Goal: Task Accomplishment & Management: Use online tool/utility

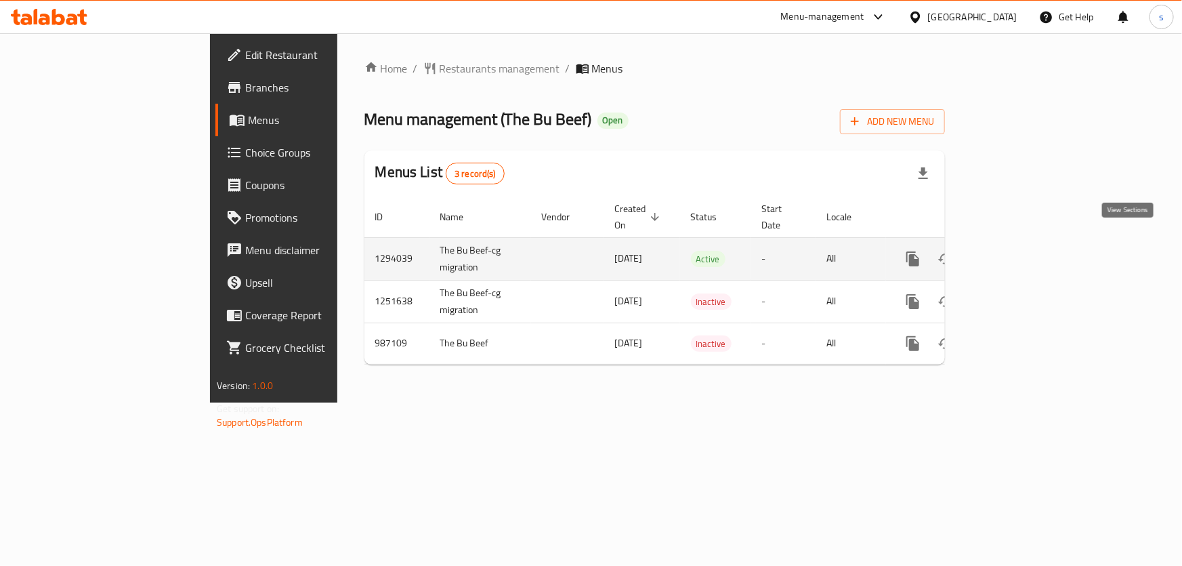
click at [1019, 251] on icon "enhanced table" at bounding box center [1011, 259] width 16 height 16
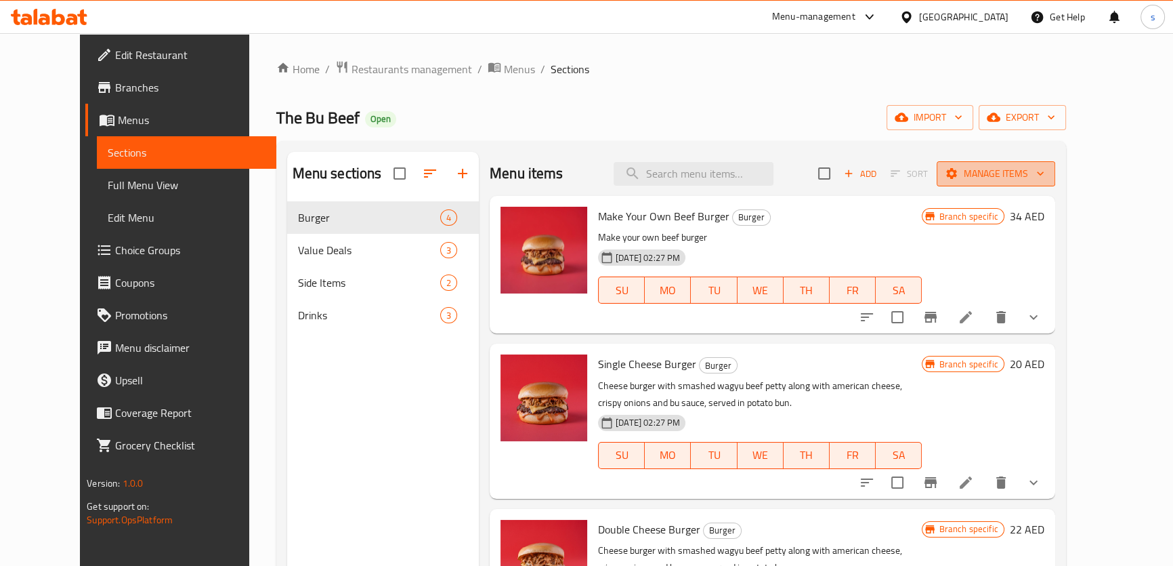
click at [1045, 170] on span "Manage items" at bounding box center [996, 173] width 97 height 17
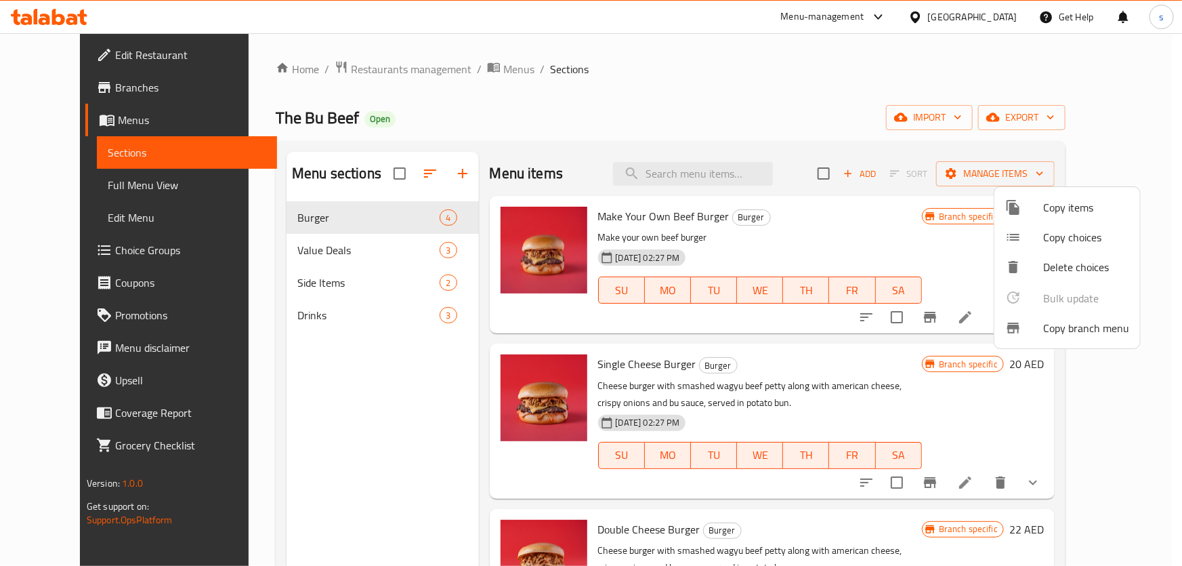
click at [1070, 328] on span "Copy branch menu" at bounding box center [1086, 328] width 86 height 16
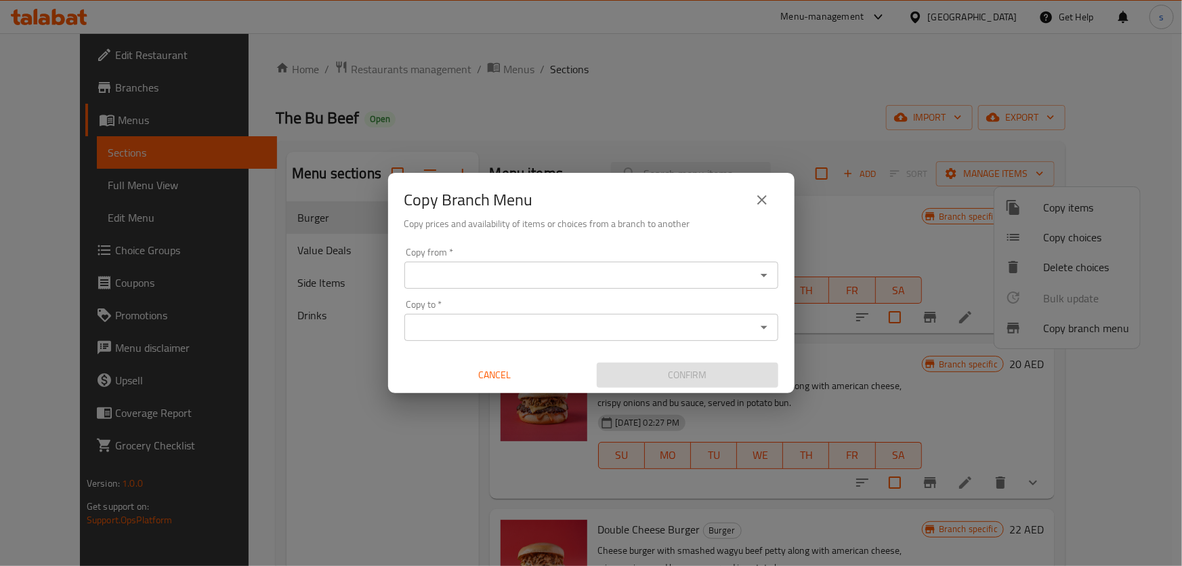
click at [556, 274] on input "Copy from   *" at bounding box center [580, 275] width 343 height 19
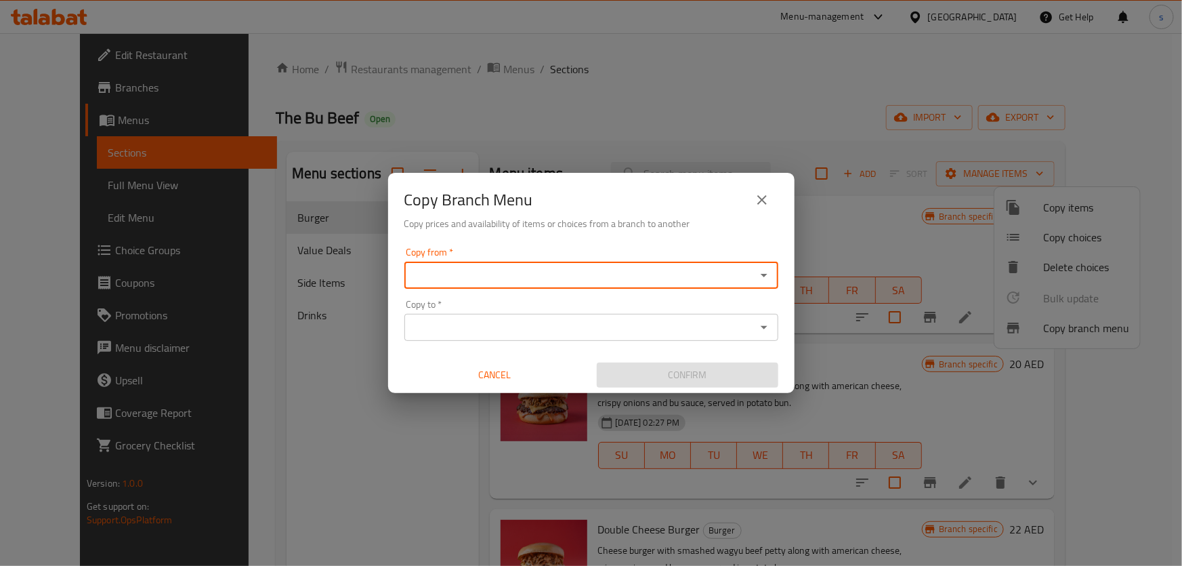
click at [550, 272] on input "Copy from   *" at bounding box center [580, 275] width 343 height 19
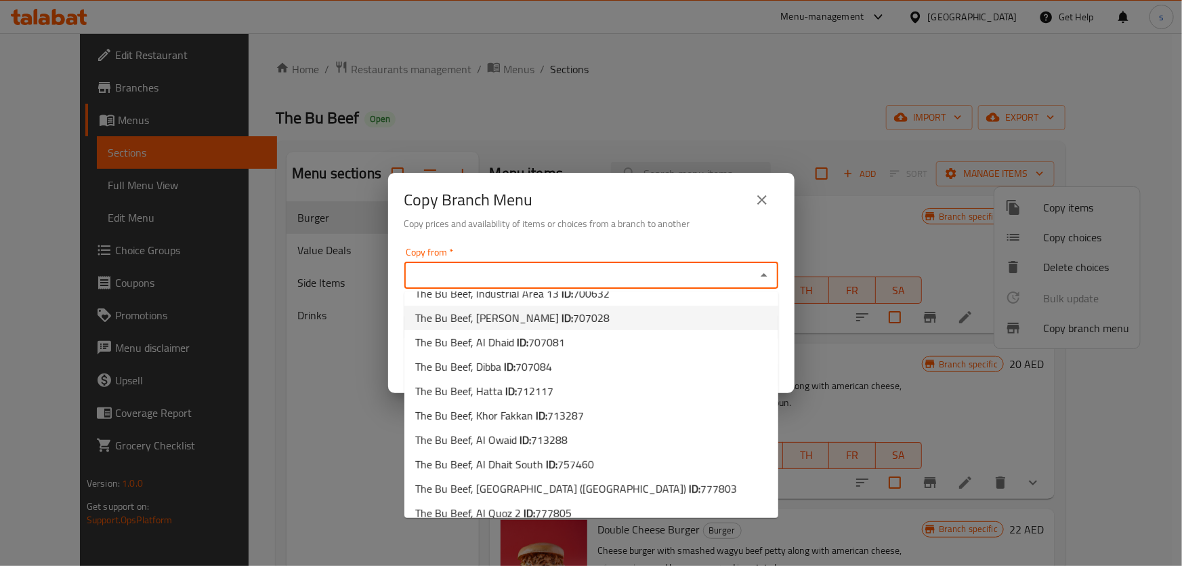
scroll to position [61, 0]
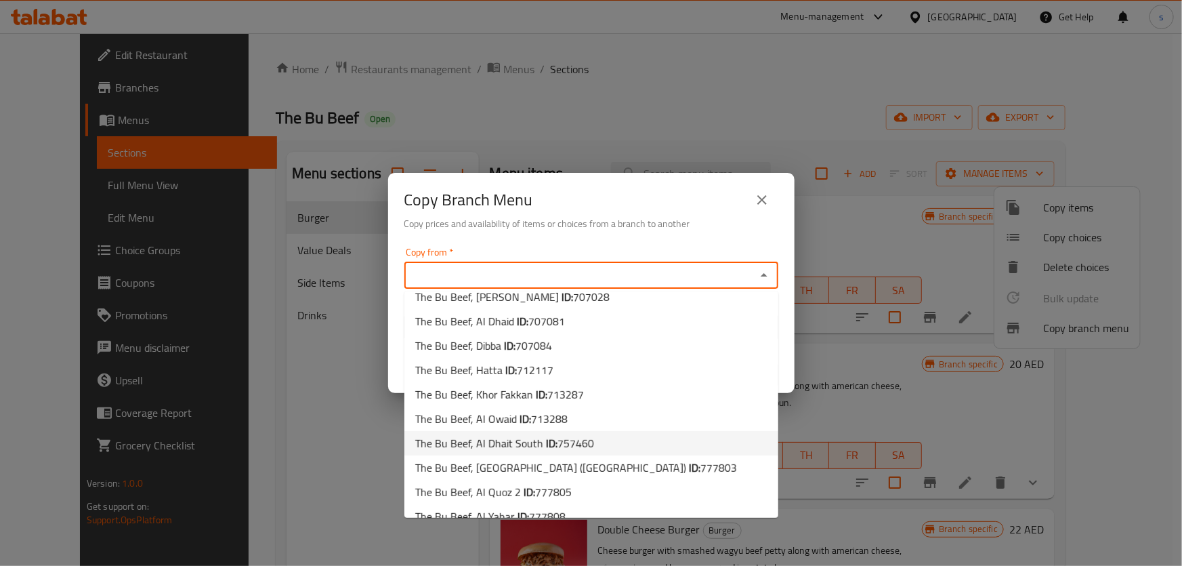
click at [547, 447] on b "ID:" at bounding box center [552, 443] width 12 height 20
type input "The Bu Beef, Al Dhait South"
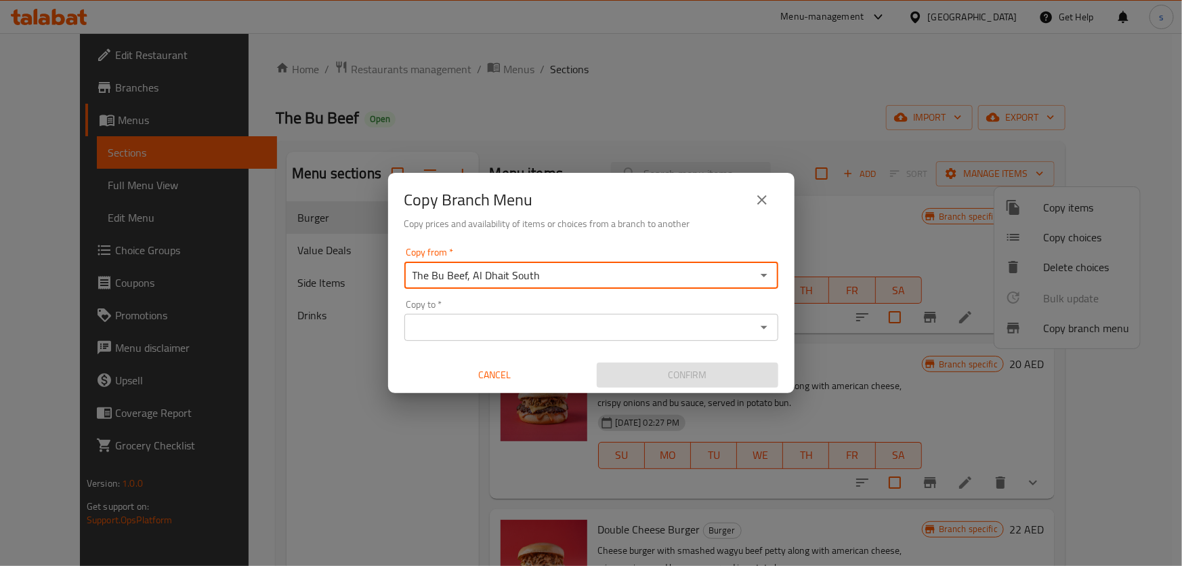
click at [575, 276] on input "The Bu Beef, Al Dhait South" at bounding box center [580, 275] width 343 height 19
click at [764, 276] on icon "Open" at bounding box center [764, 275] width 7 height 3
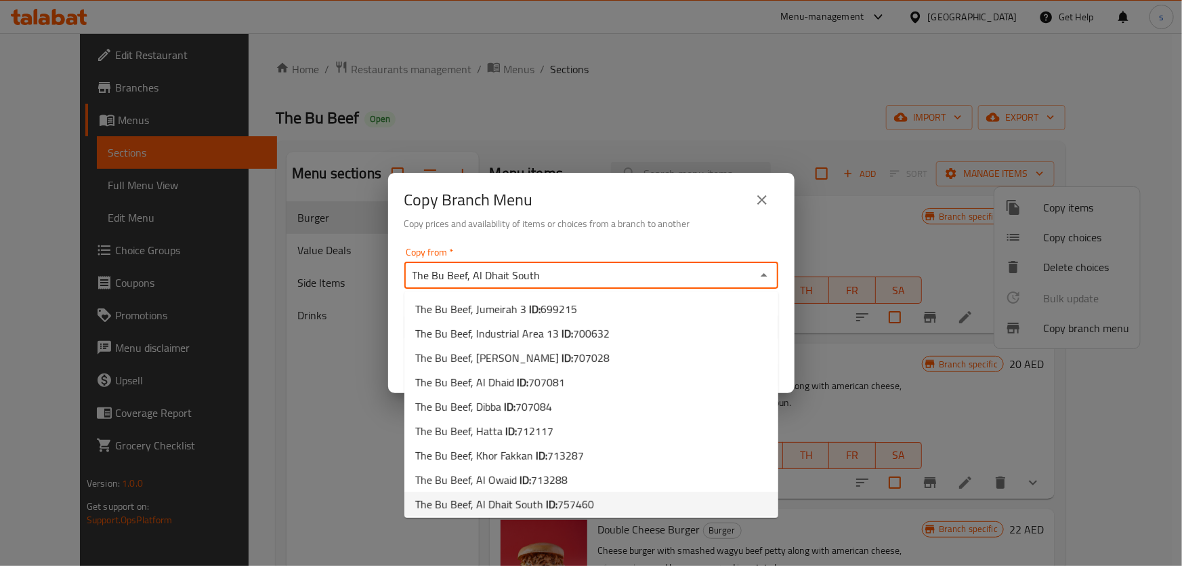
scroll to position [1, 0]
click at [577, 505] on span "757460" at bounding box center [576, 503] width 37 height 20
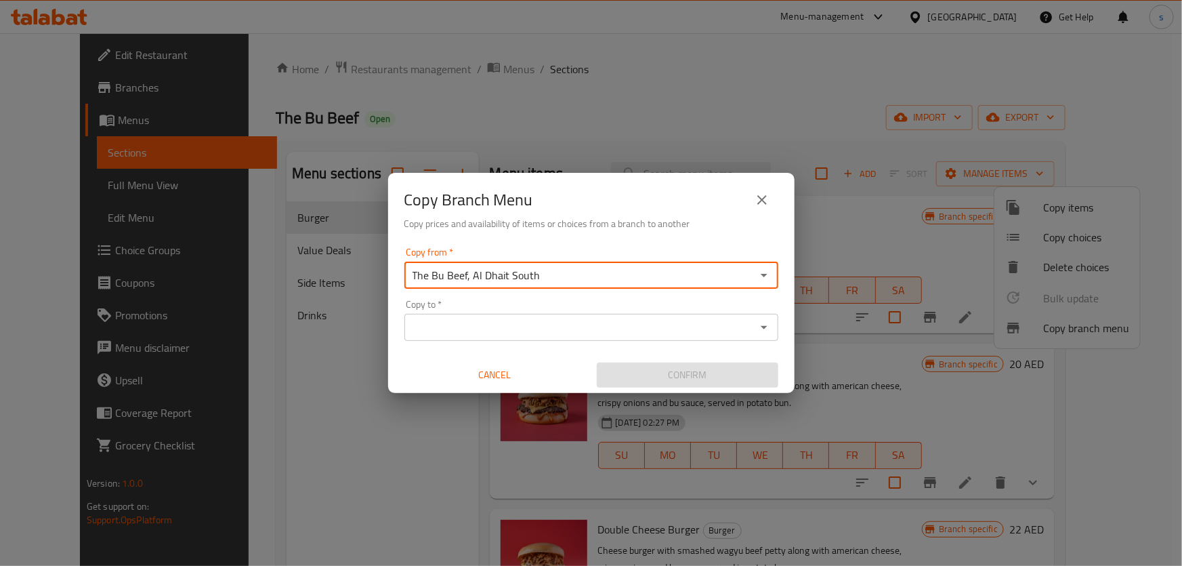
click at [482, 325] on input "Copy to   *" at bounding box center [580, 327] width 343 height 19
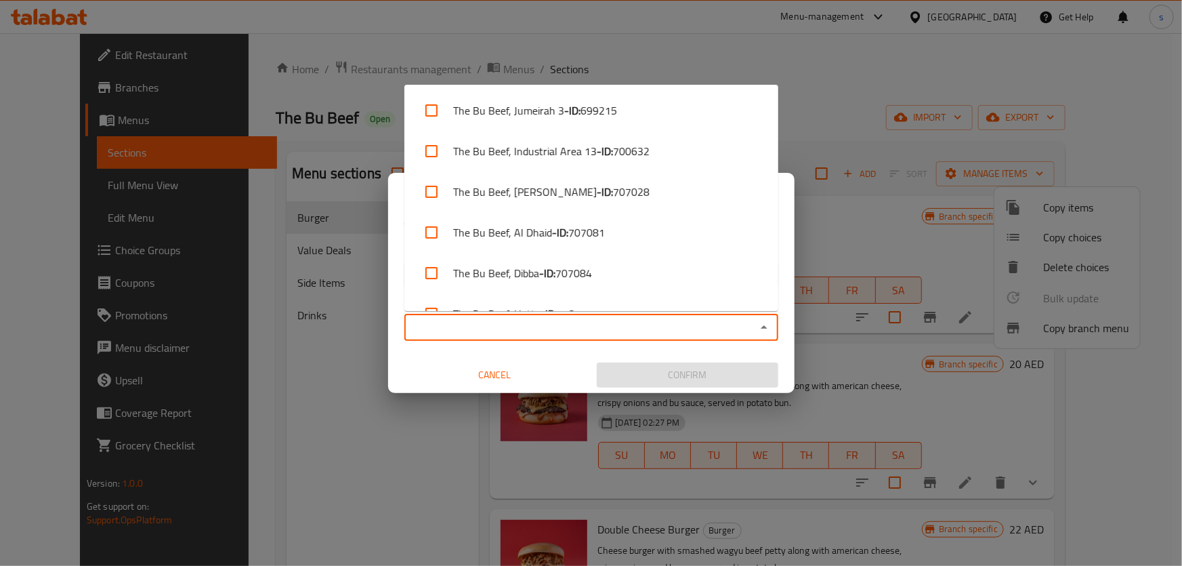
click at [493, 335] on input "Copy to   *" at bounding box center [580, 327] width 343 height 19
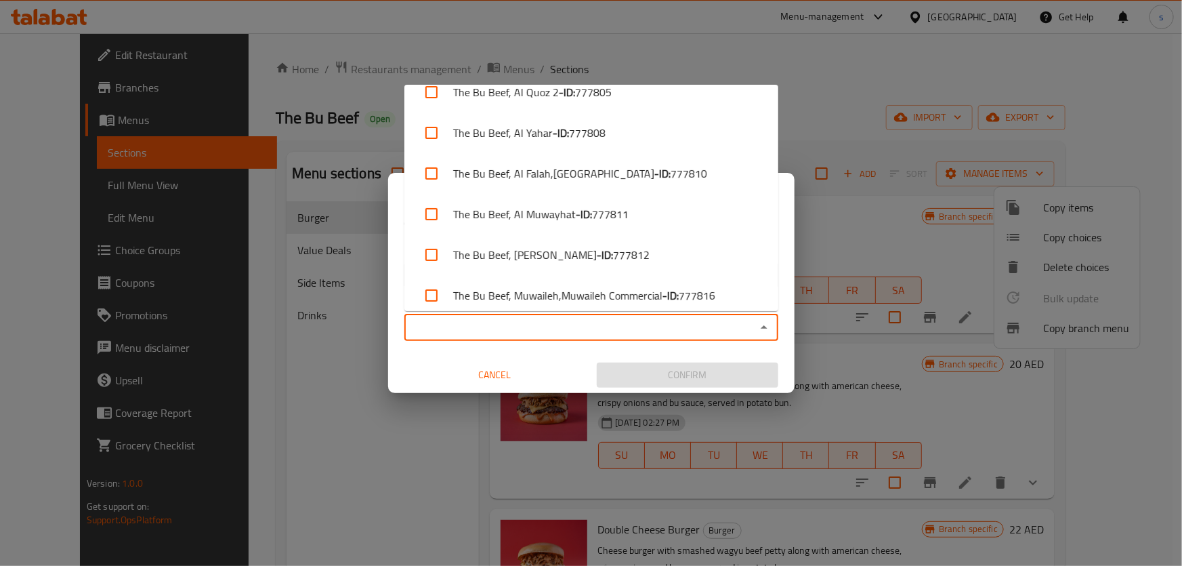
scroll to position [431, 0]
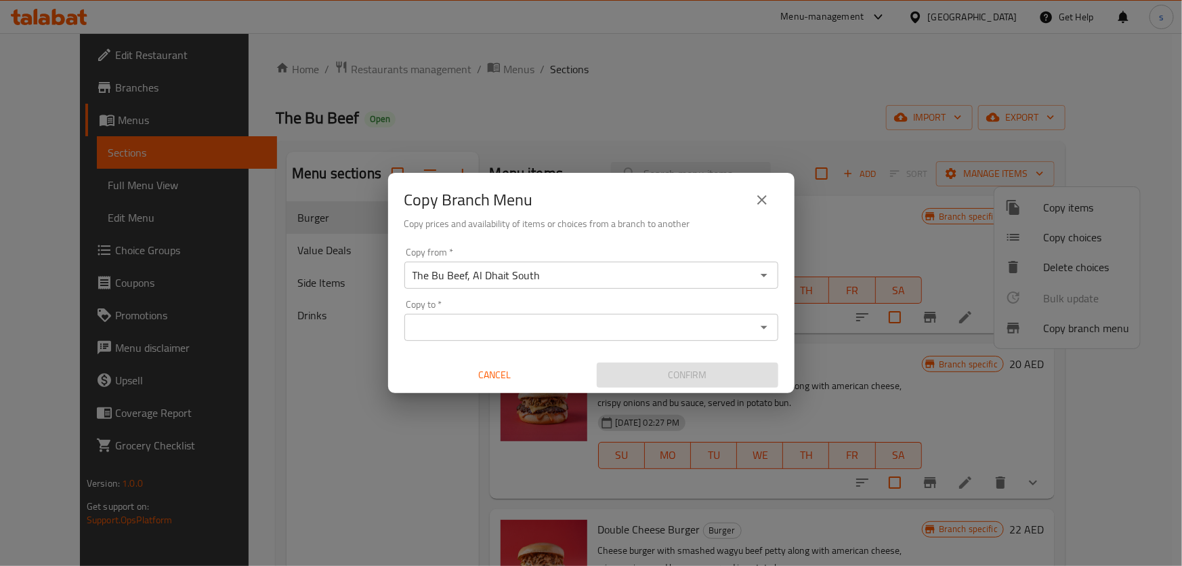
click at [530, 336] on input "Copy to   *" at bounding box center [580, 327] width 343 height 19
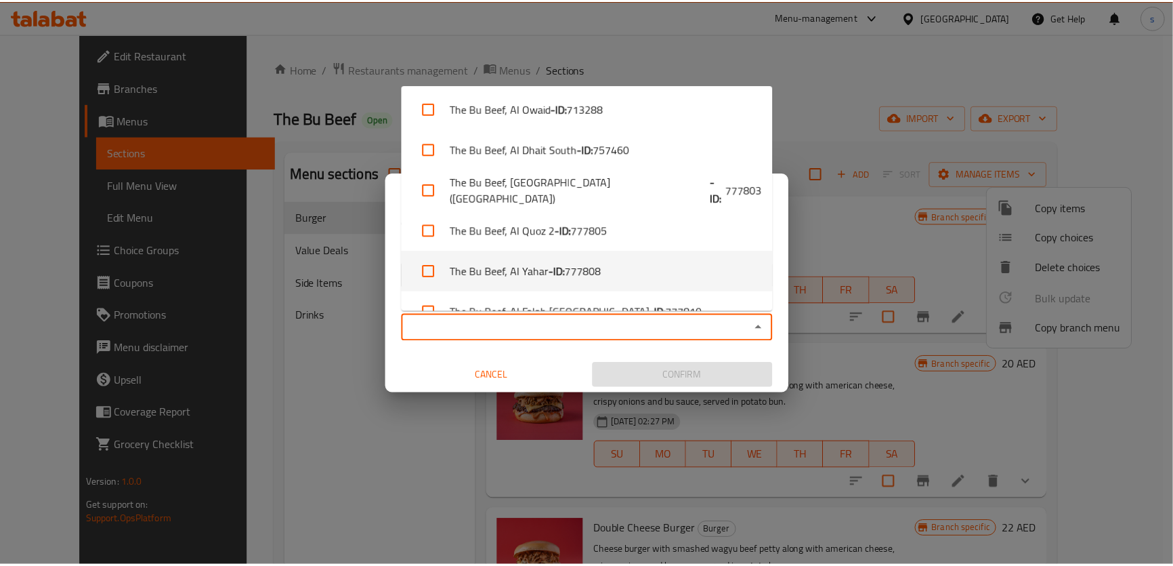
scroll to position [369, 0]
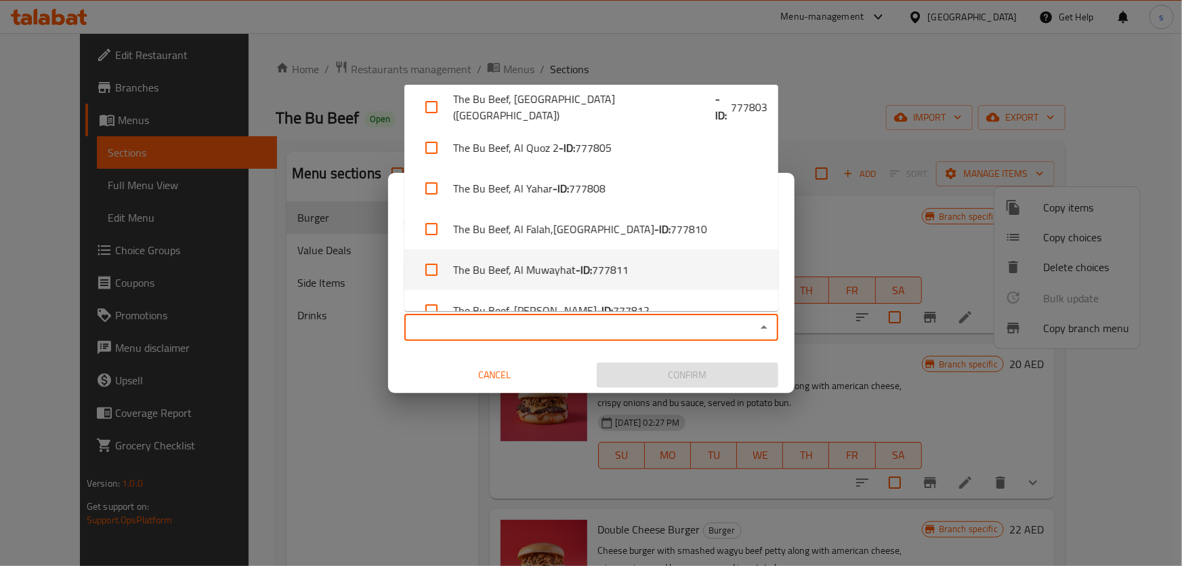
click at [619, 270] on span "777811" at bounding box center [610, 270] width 37 height 16
checkbox input "true"
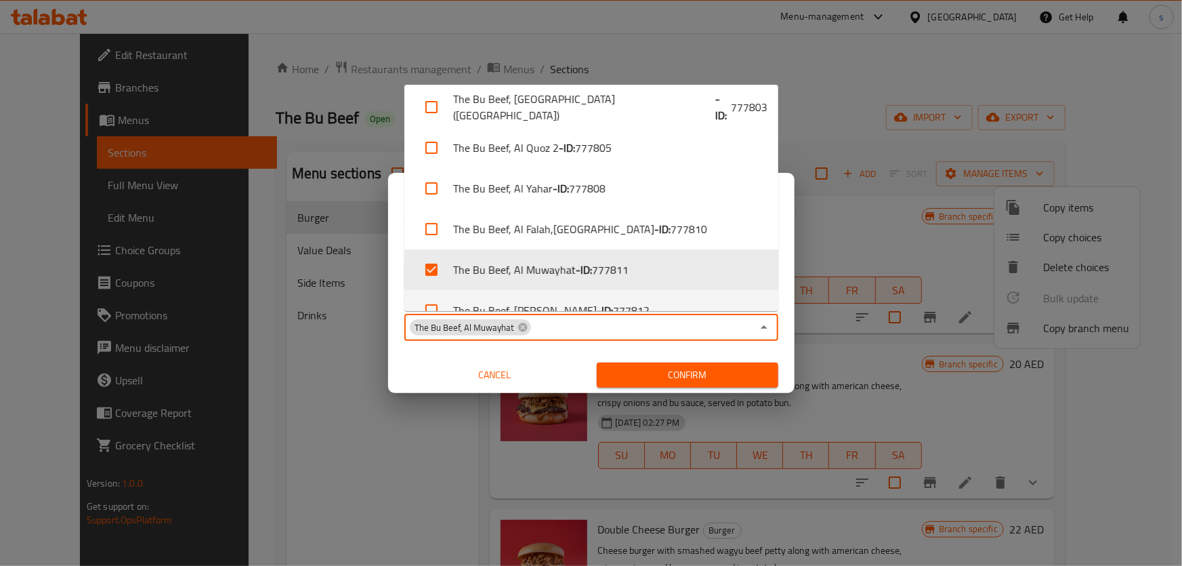
click at [541, 362] on button "Cancel" at bounding box center [495, 374] width 182 height 25
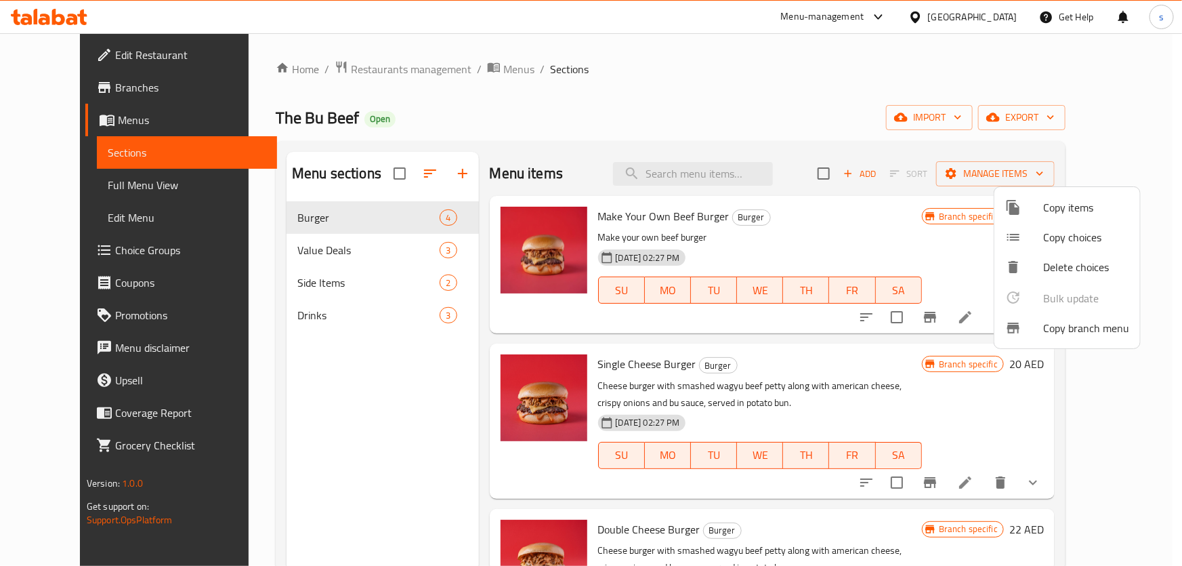
click at [1054, 321] on span "Copy branch menu" at bounding box center [1086, 328] width 86 height 16
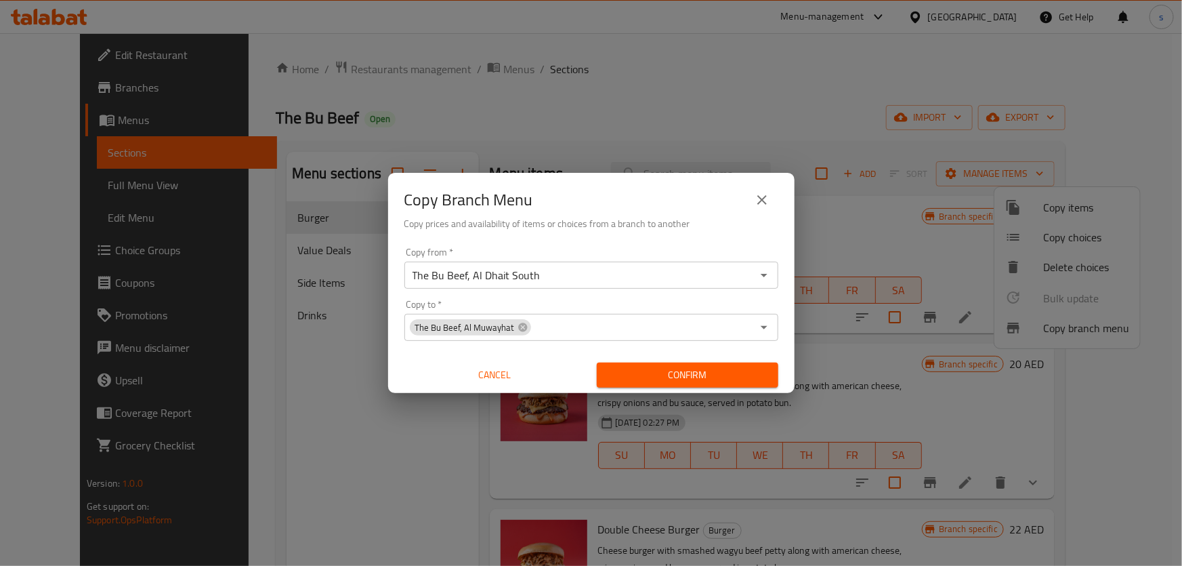
click at [670, 374] on span "Confirm" at bounding box center [688, 375] width 160 height 17
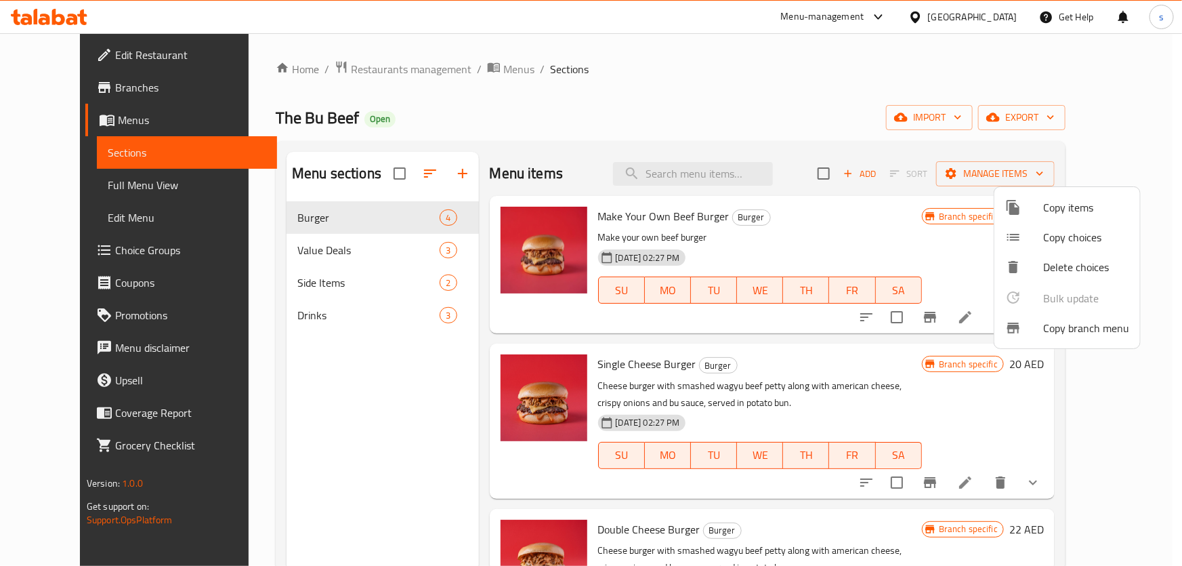
click at [605, 37] on div at bounding box center [591, 283] width 1182 height 566
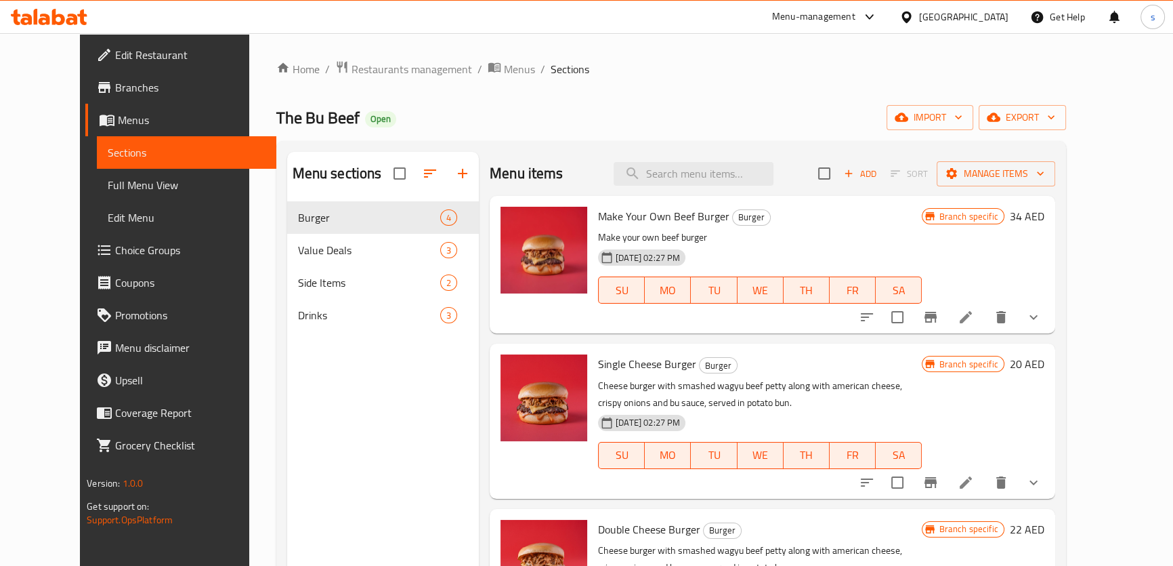
click at [706, 75] on ol "Home / Restaurants management / Menus / Sections" at bounding box center [671, 69] width 790 height 18
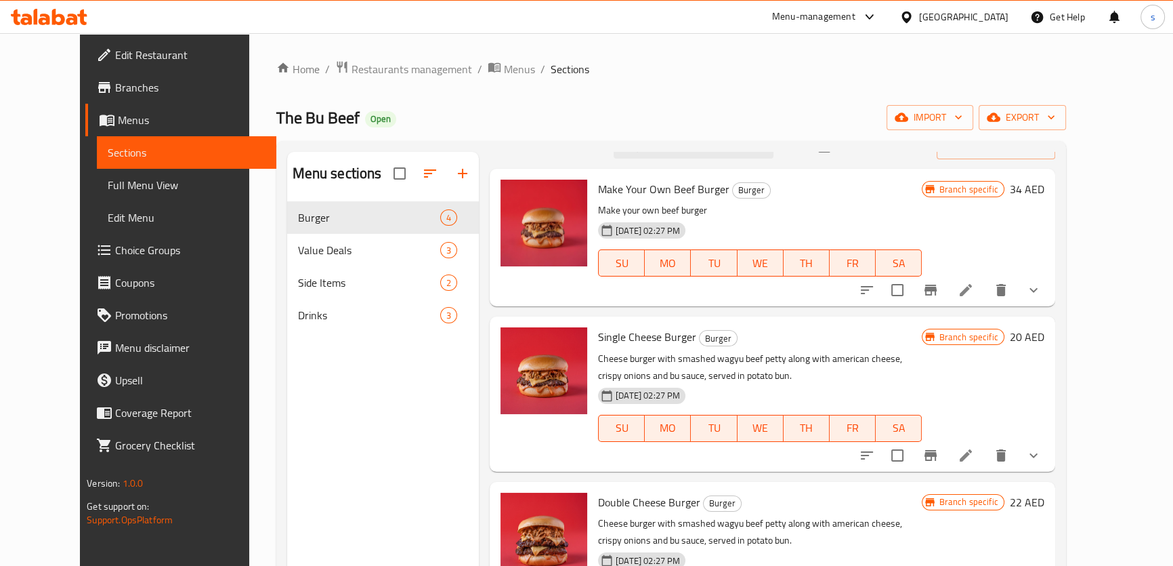
scroll to position [0, 0]
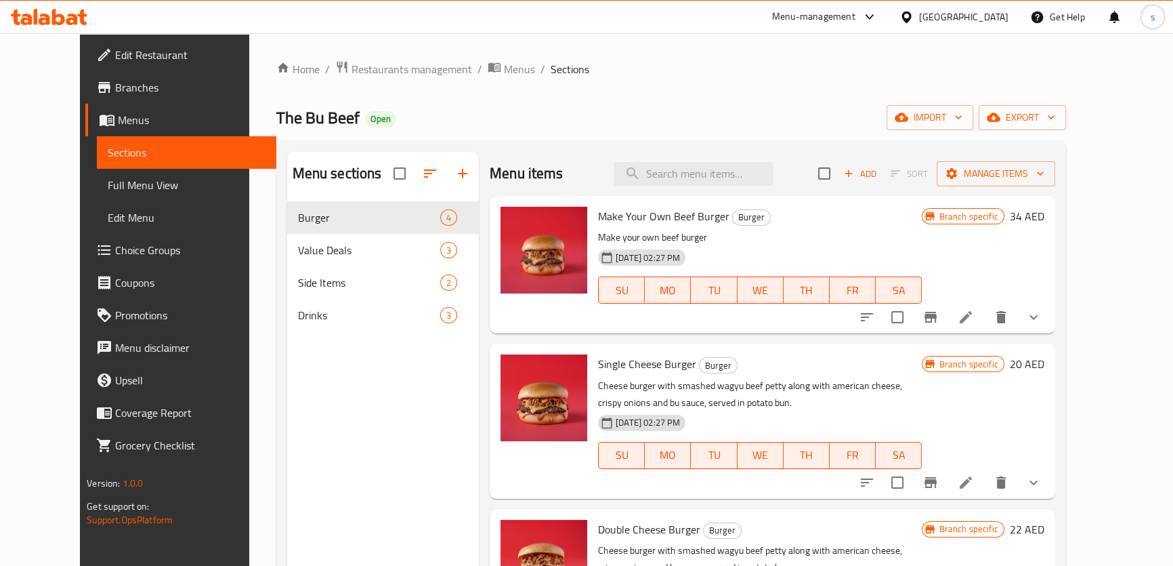
click at [115, 90] on span "Branches" at bounding box center [190, 87] width 150 height 16
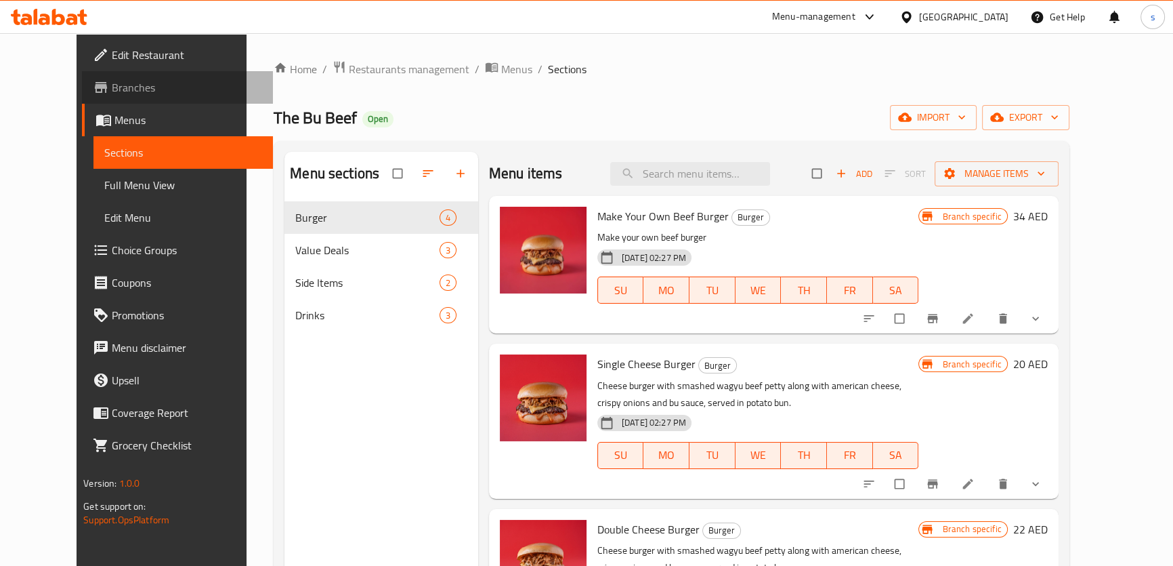
click at [118, 89] on span "Branches" at bounding box center [187, 87] width 150 height 16
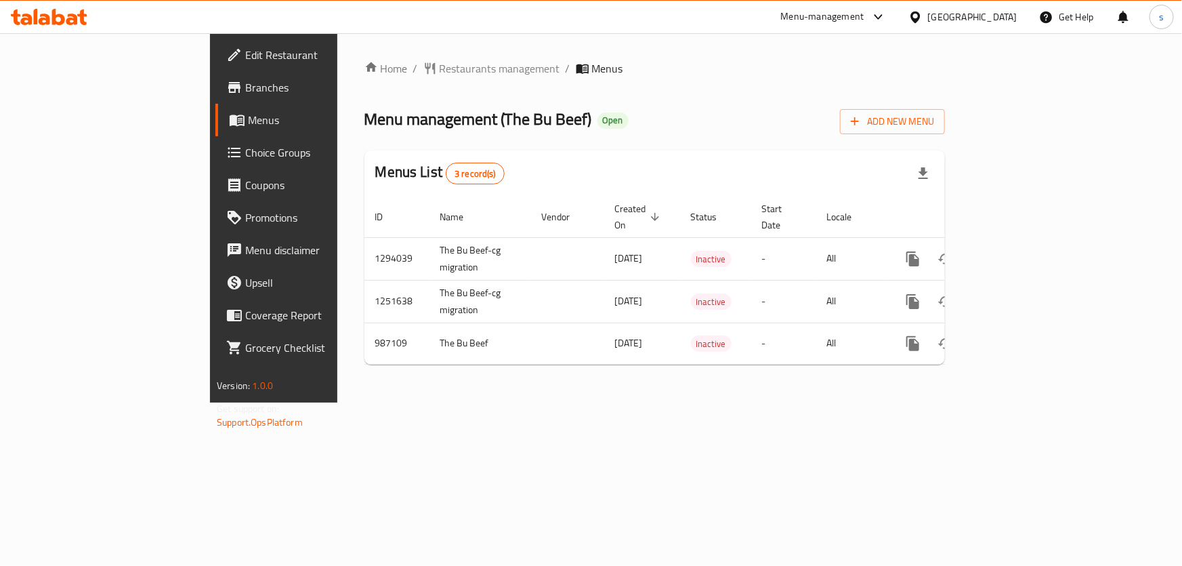
click at [215, 130] on link "Menus" at bounding box center [311, 120] width 192 height 33
click at [215, 132] on link "Menus" at bounding box center [311, 120] width 192 height 33
click at [248, 121] on span "Menus" at bounding box center [322, 120] width 148 height 16
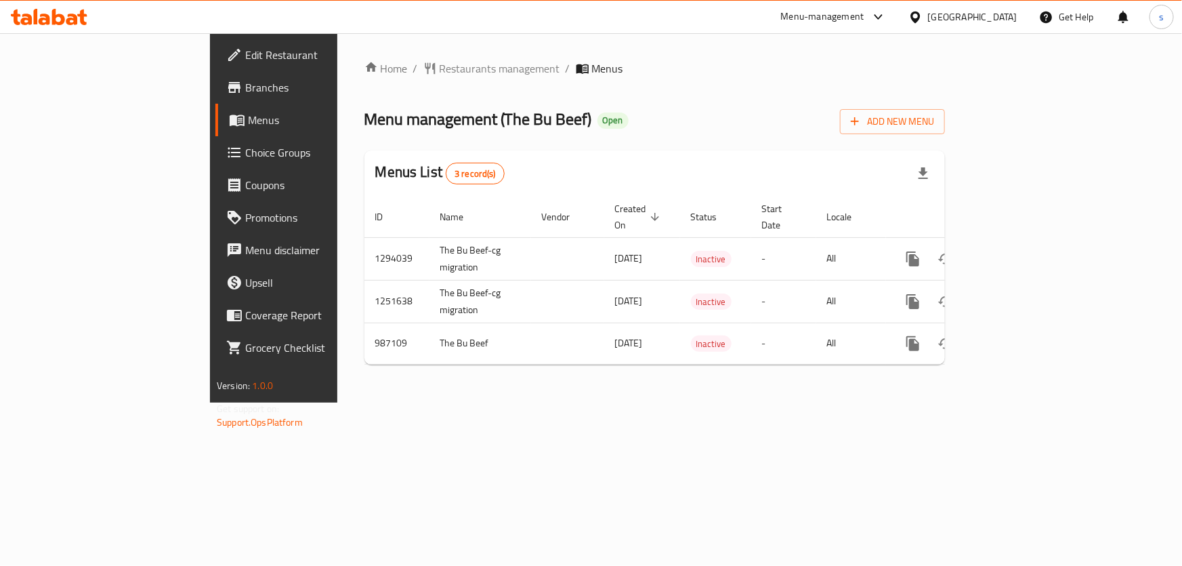
click at [248, 121] on span "Menus" at bounding box center [322, 120] width 148 height 16
click at [245, 88] on span "Branches" at bounding box center [320, 87] width 151 height 16
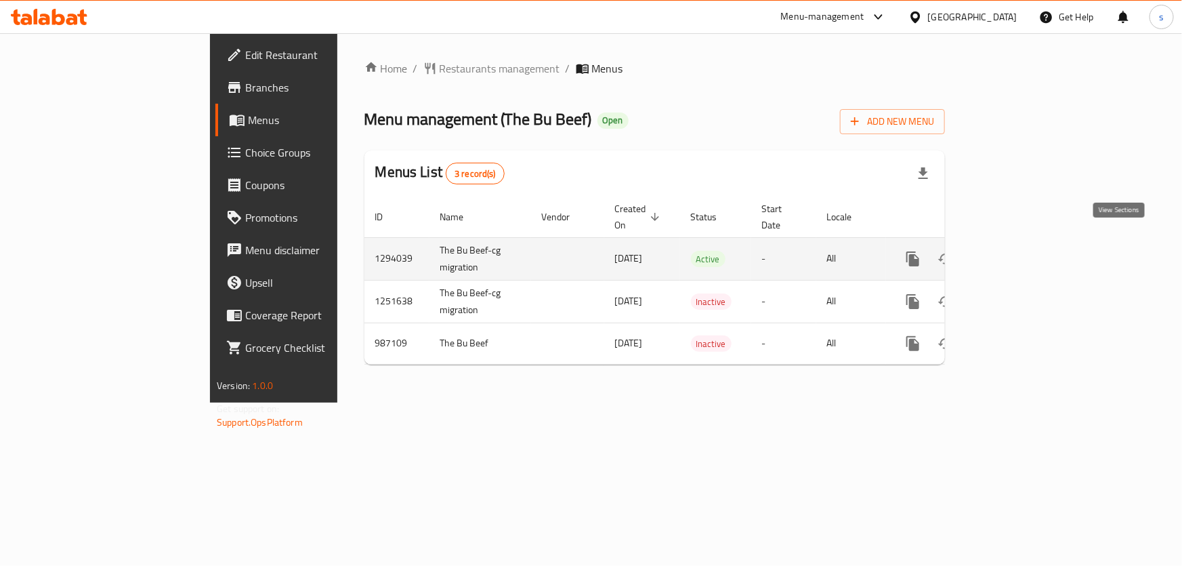
click at [1017, 253] on icon "enhanced table" at bounding box center [1011, 259] width 12 height 12
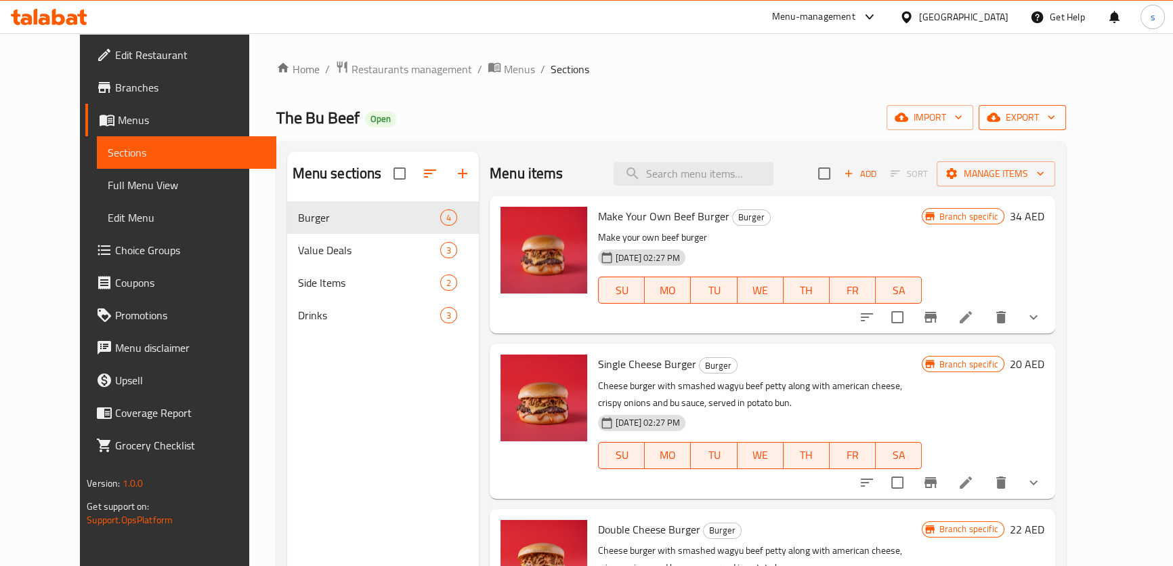
click at [1066, 127] on button "export" at bounding box center [1022, 117] width 87 height 25
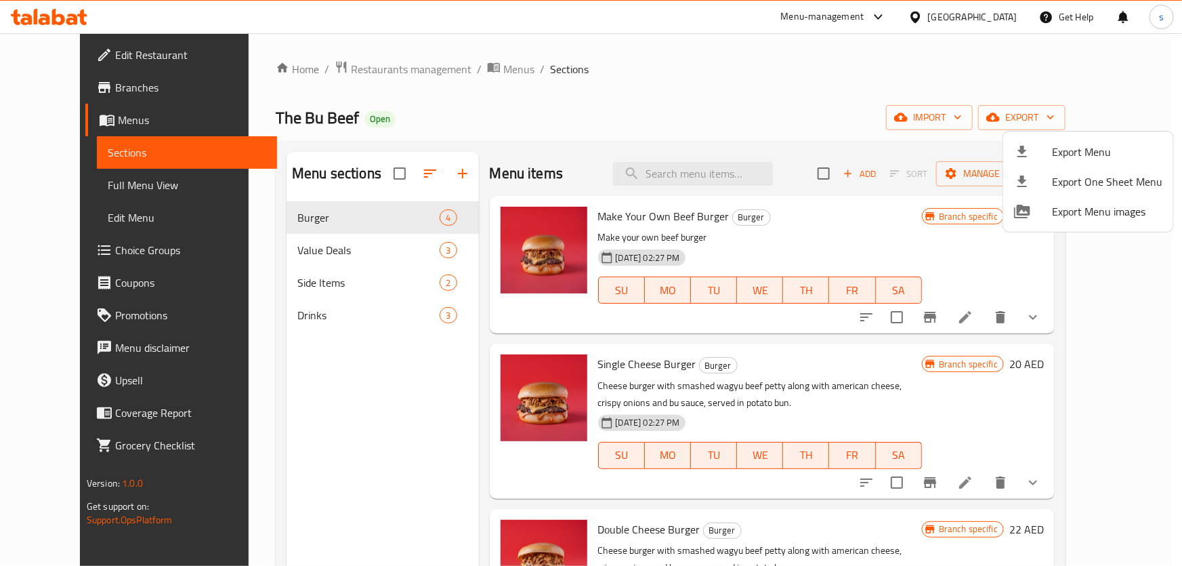
click at [873, 103] on div at bounding box center [591, 283] width 1182 height 566
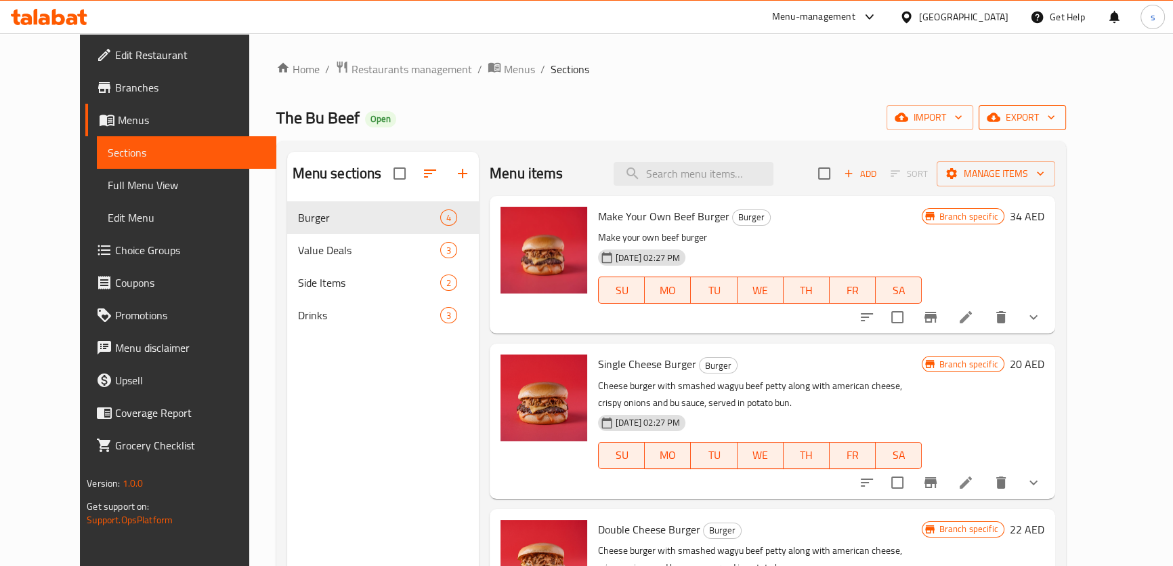
click at [1055, 119] on span "export" at bounding box center [1023, 117] width 66 height 17
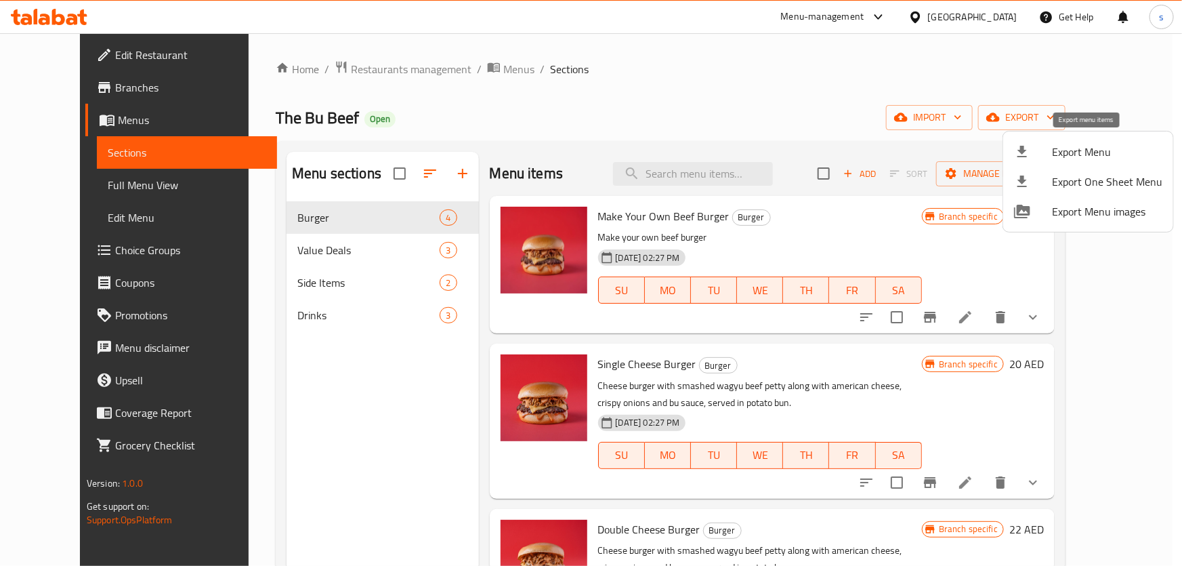
click at [1055, 155] on span "Export Menu" at bounding box center [1107, 152] width 110 height 16
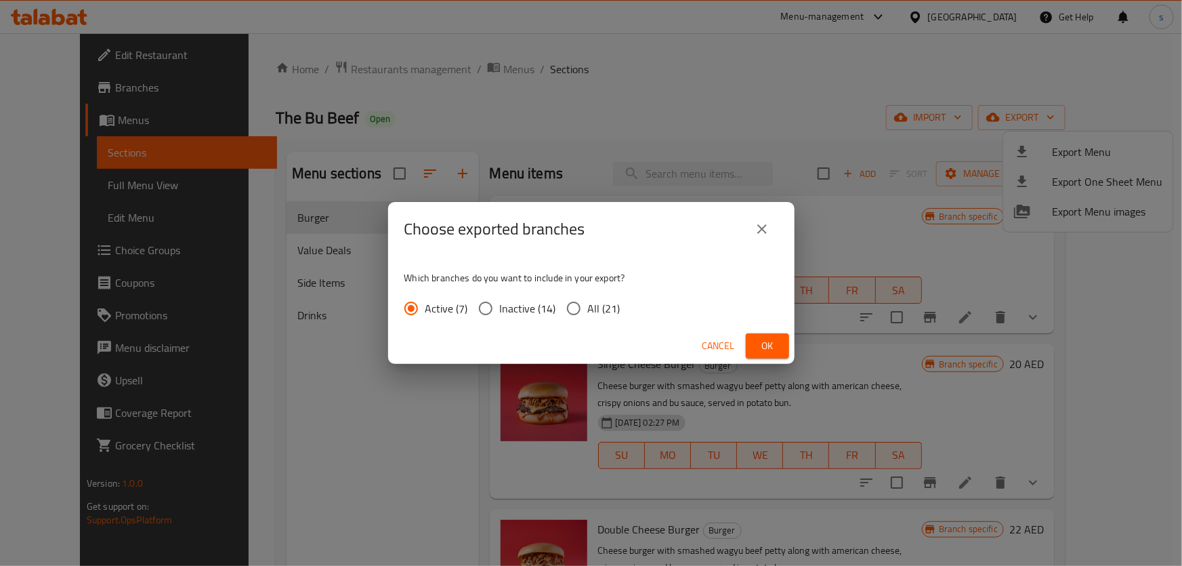
click at [584, 310] on input "All (21)" at bounding box center [574, 308] width 28 height 28
radio input "true"
click at [721, 346] on span "Cancel" at bounding box center [719, 345] width 33 height 17
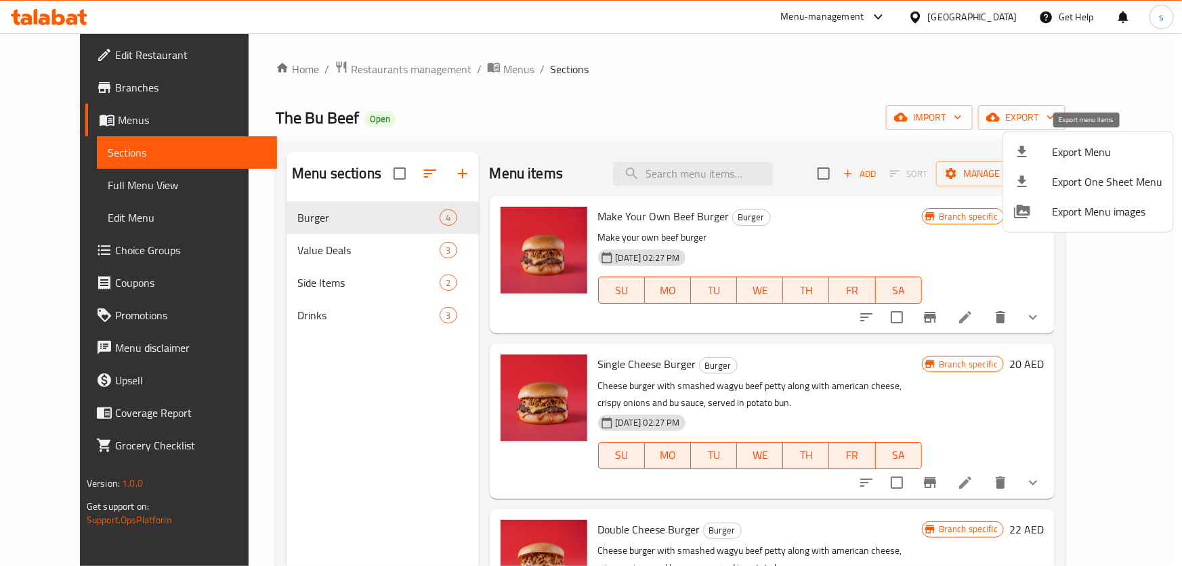
click at [1097, 152] on span "Export Menu" at bounding box center [1107, 152] width 110 height 16
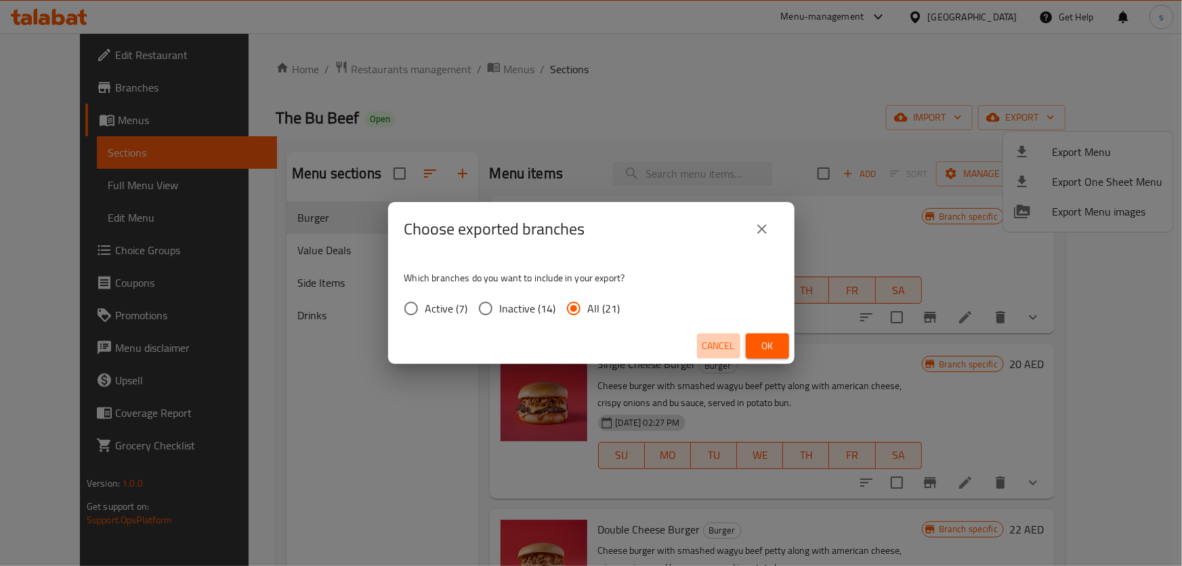
click at [728, 343] on span "Cancel" at bounding box center [719, 345] width 33 height 17
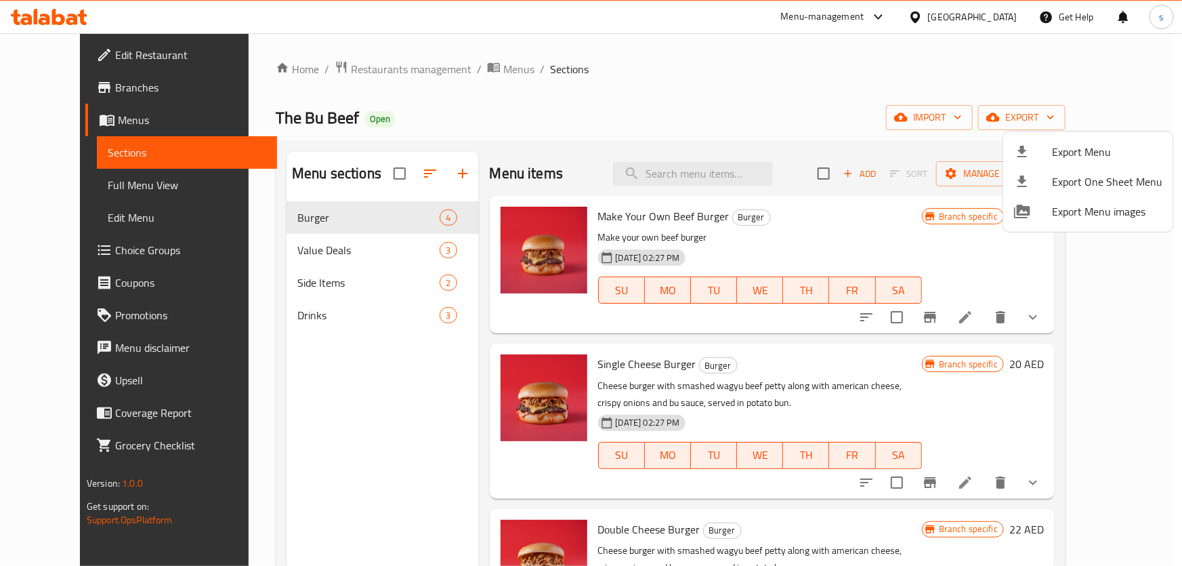
click at [713, 95] on div at bounding box center [591, 283] width 1182 height 566
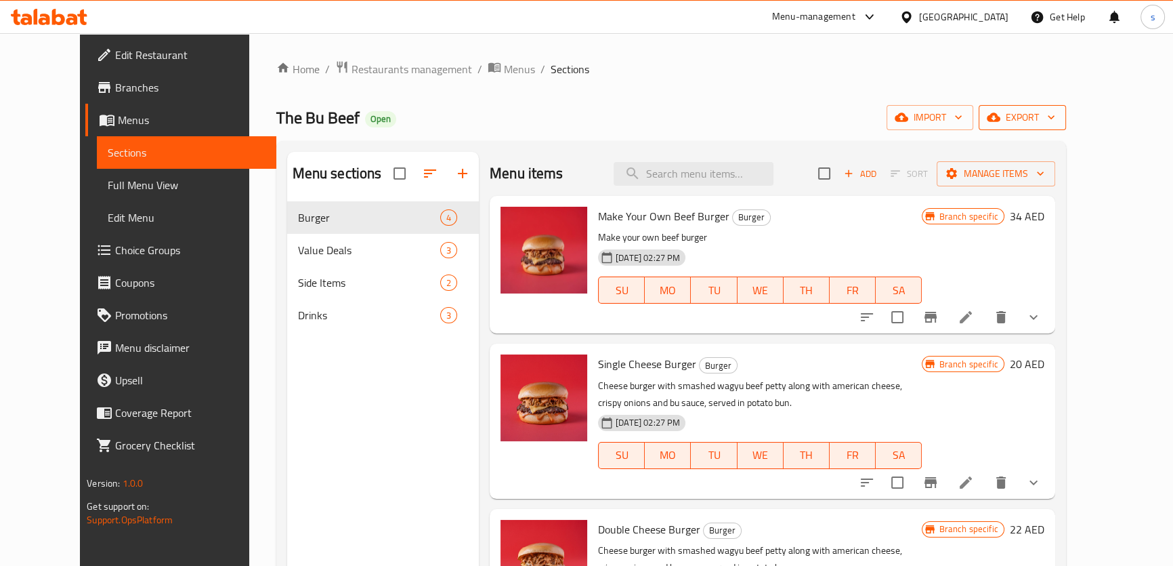
click at [1055, 115] on span "export" at bounding box center [1023, 117] width 66 height 17
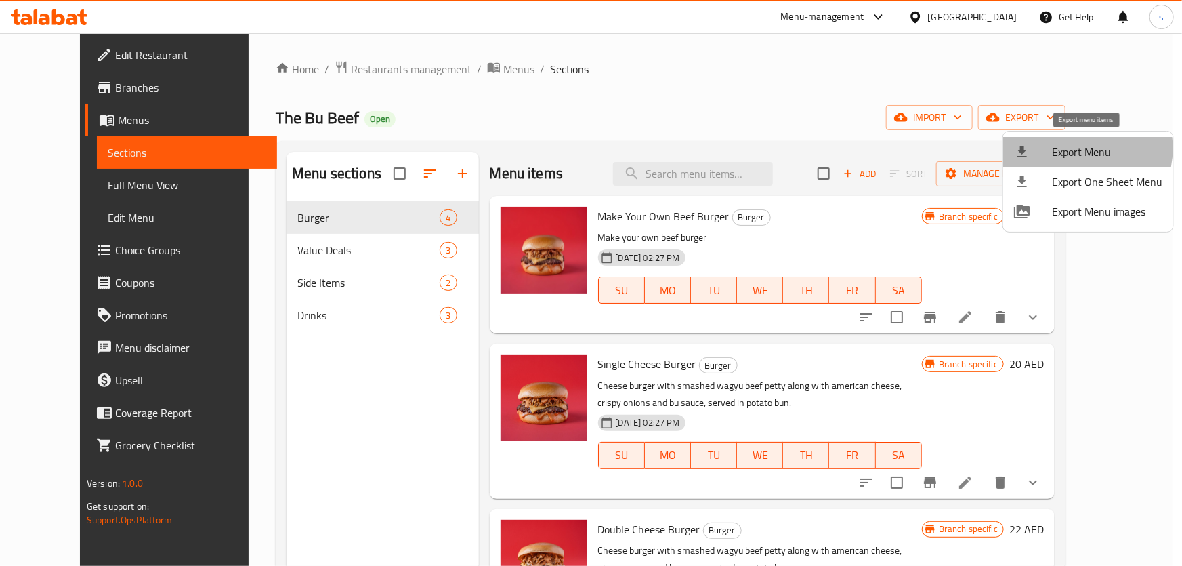
click at [1083, 148] on span "Export Menu" at bounding box center [1107, 152] width 110 height 16
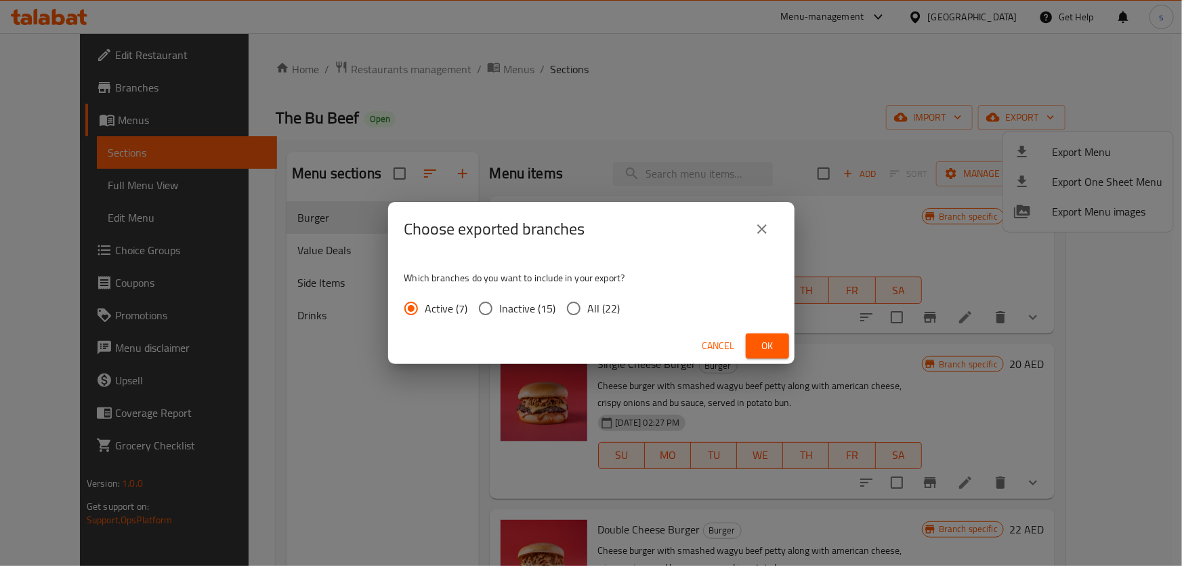
click at [594, 311] on span "All (22)" at bounding box center [604, 308] width 33 height 16
click at [588, 311] on input "All (22)" at bounding box center [574, 308] width 28 height 28
radio input "true"
click at [768, 347] on span "Ok" at bounding box center [768, 345] width 22 height 17
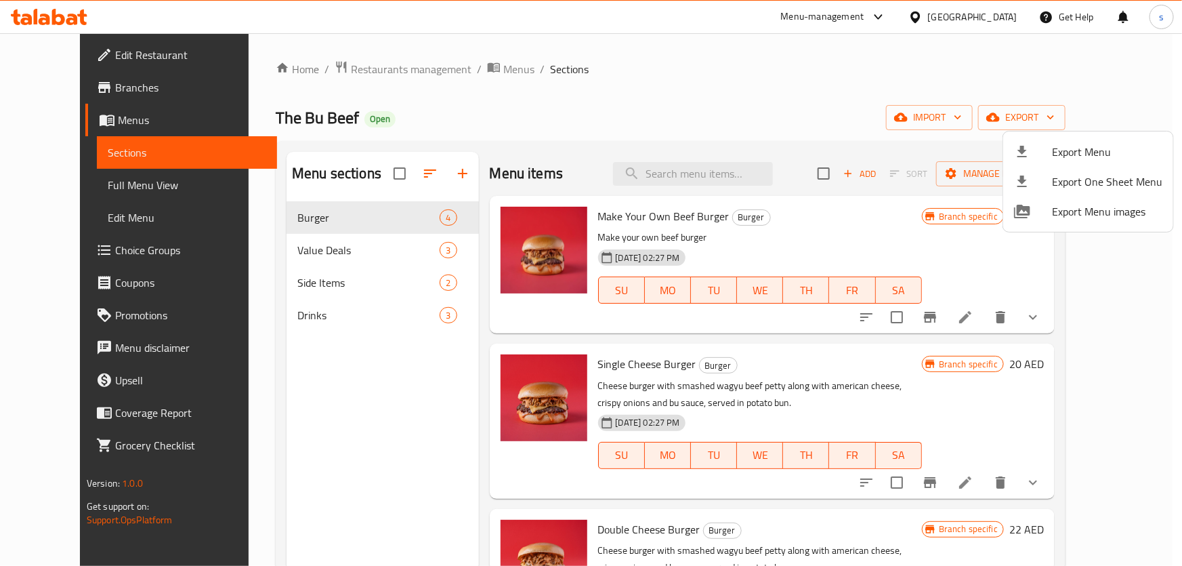
click at [719, 96] on div at bounding box center [591, 283] width 1182 height 566
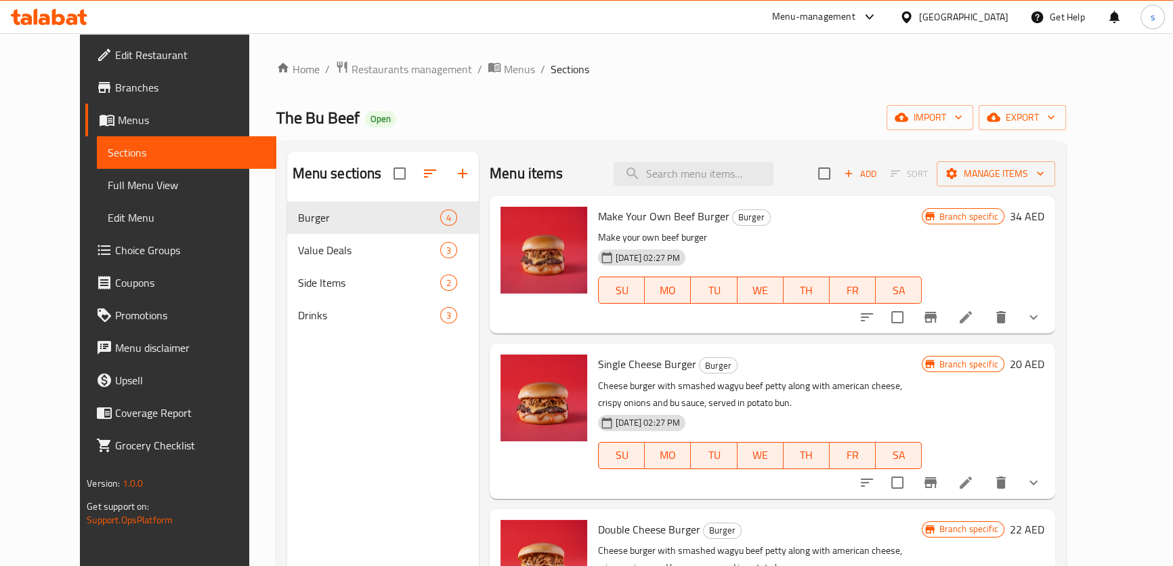
click at [669, 90] on div "Home / Restaurants management / Menus / Sections The Bu Beef Open import export…" at bounding box center [671, 394] width 790 height 668
click at [115, 91] on span "Branches" at bounding box center [190, 87] width 150 height 16
